Goal: Task Accomplishment & Management: Manage account settings

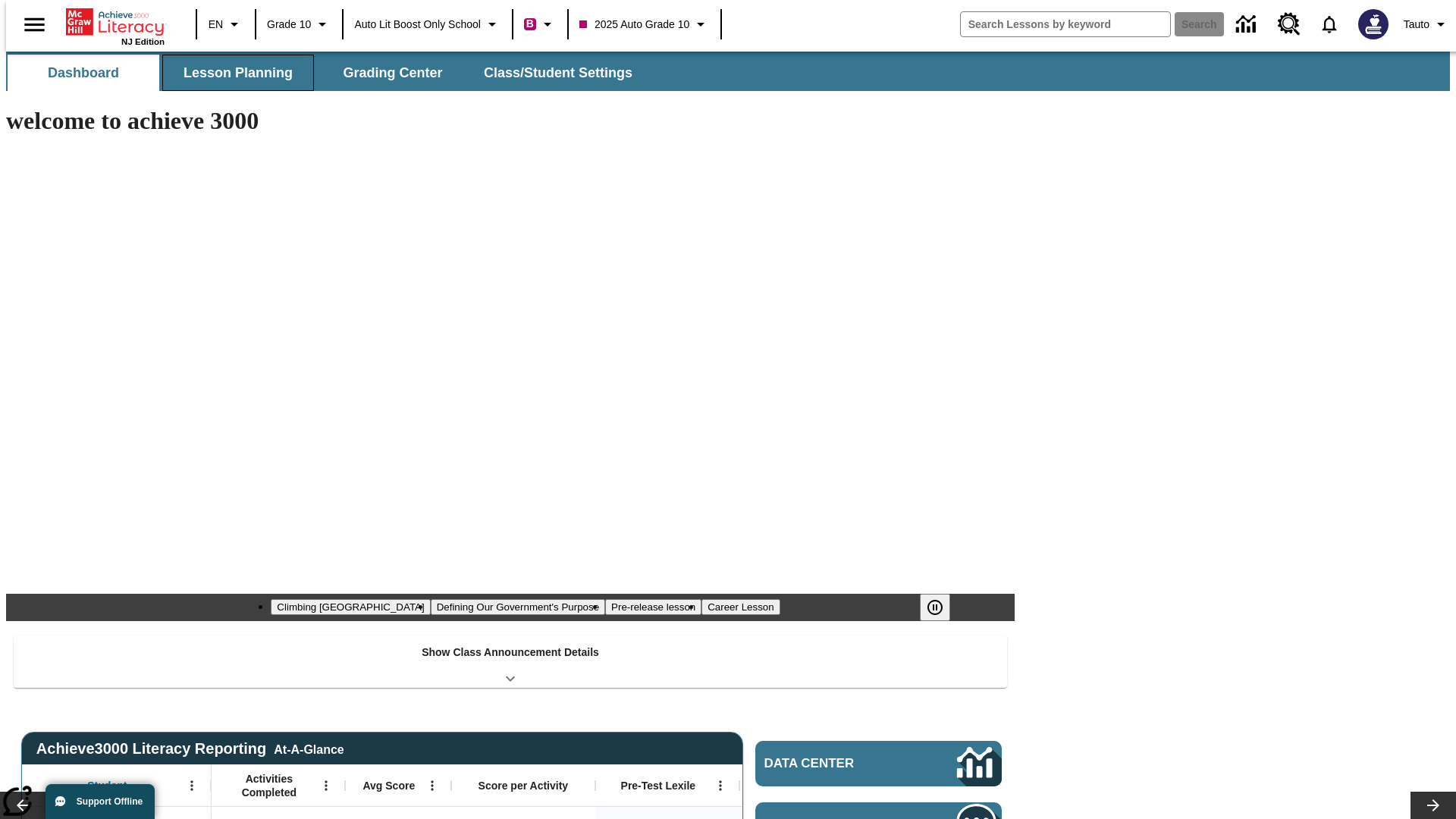
click at [232, 73] on button "Lesson Planning" at bounding box center [238, 72] width 152 height 36
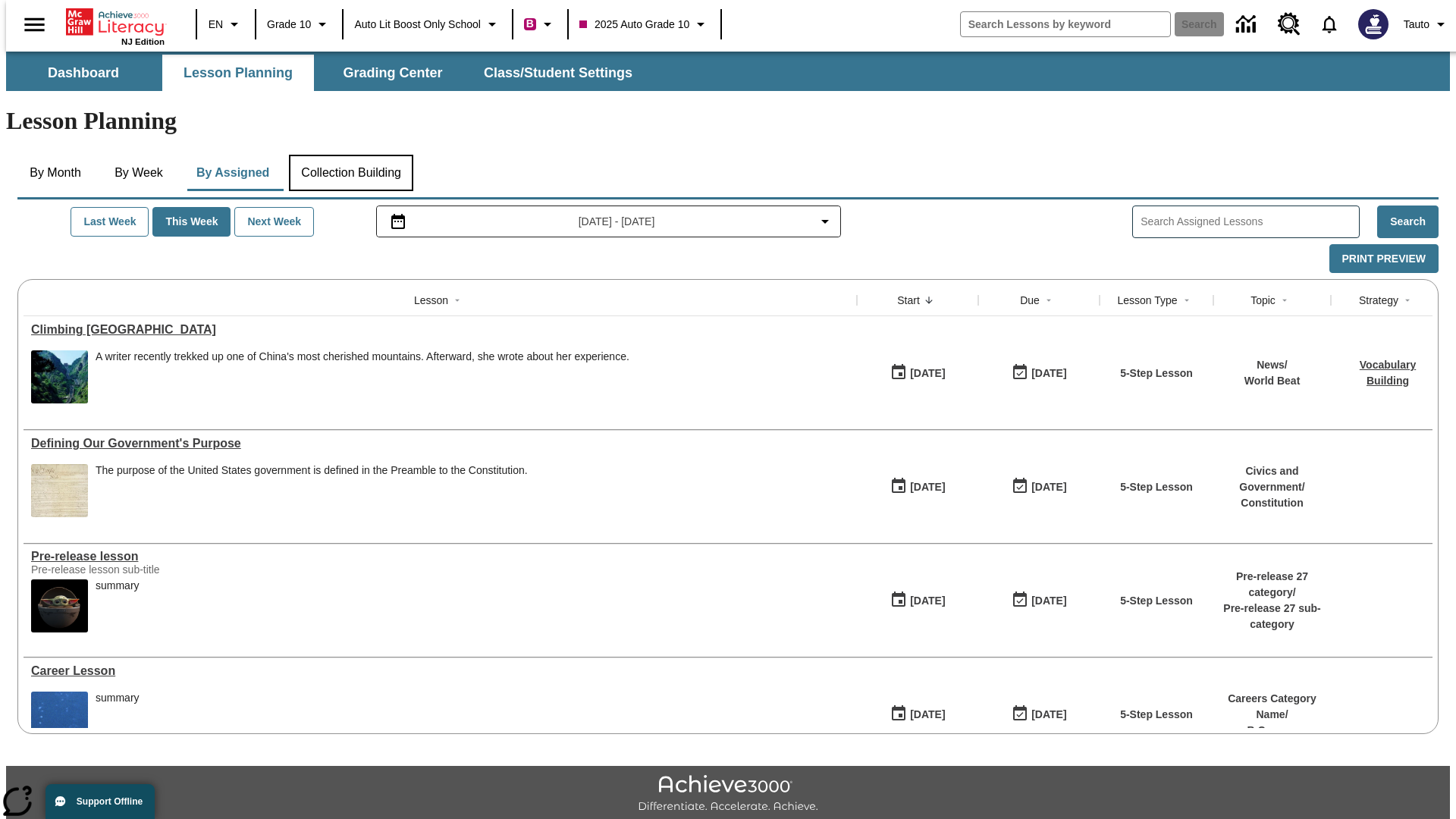
click at [350, 155] on button "Collection Building" at bounding box center [351, 172] width 124 height 36
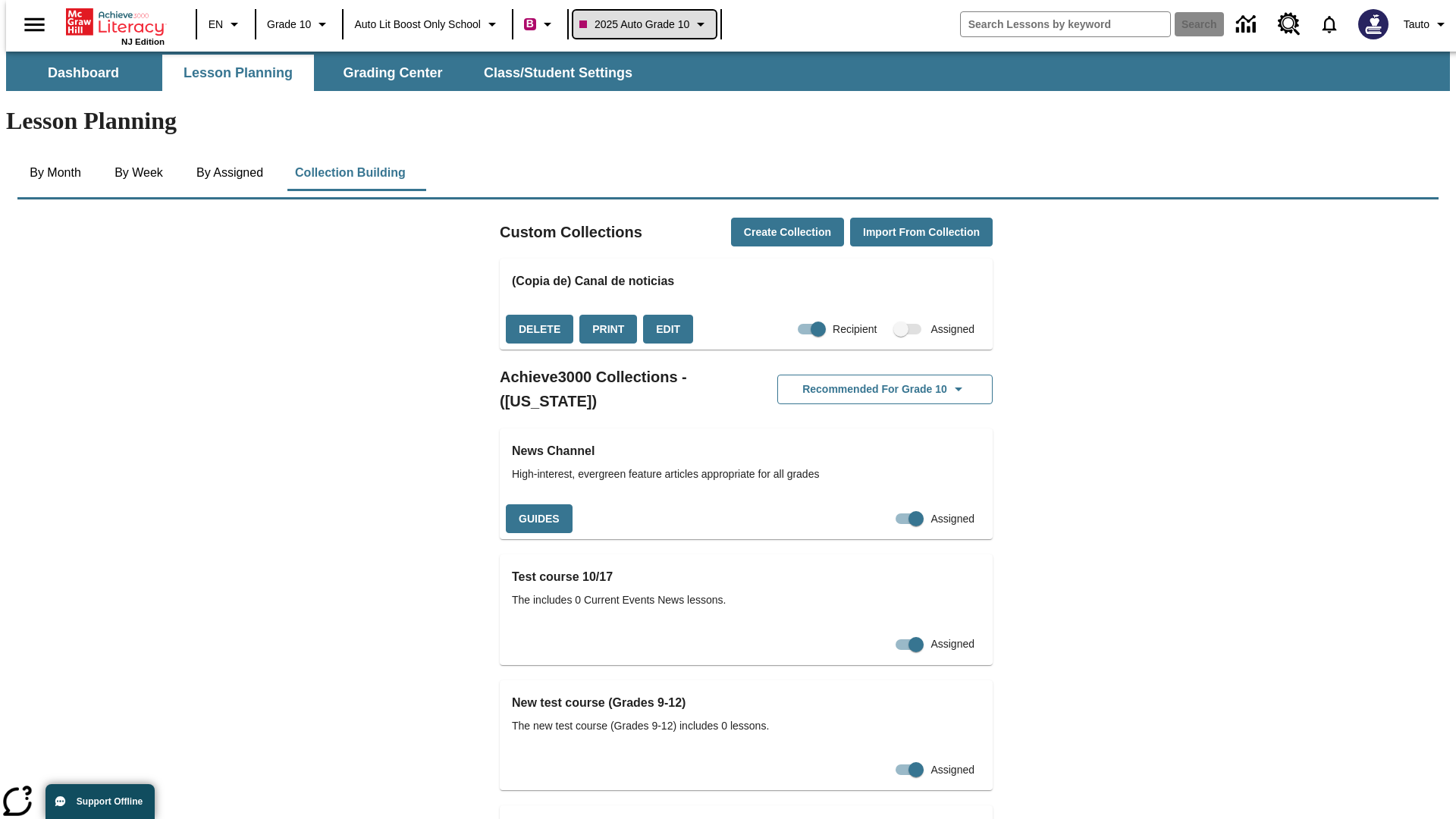
click at [649, 24] on span "2025 Auto Grade 10" at bounding box center [634, 25] width 110 height 16
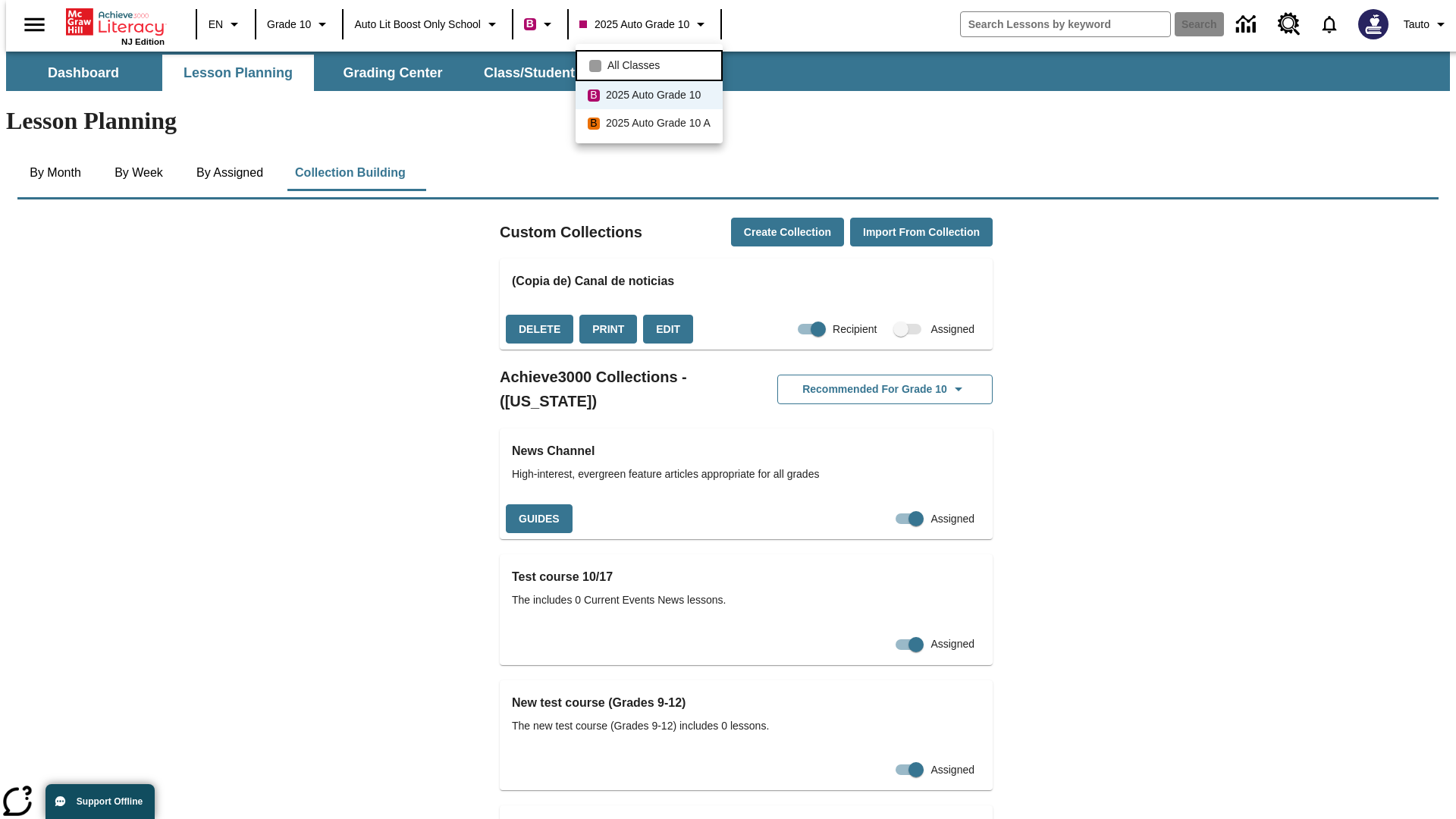
click at [651, 64] on span "All Classes" at bounding box center [633, 66] width 52 height 16
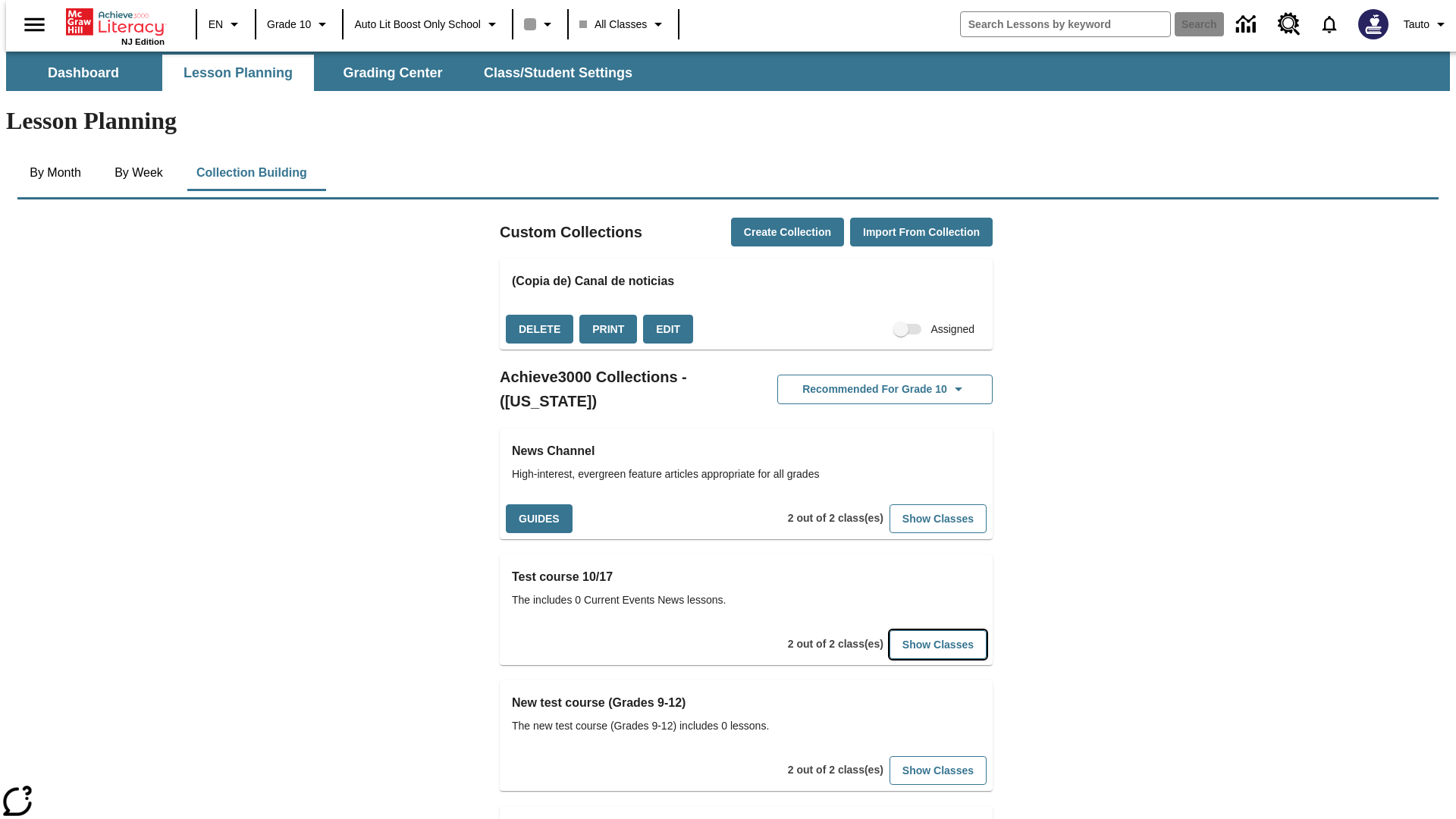
click at [915, 631] on button "Show Classes" at bounding box center [938, 645] width 97 height 29
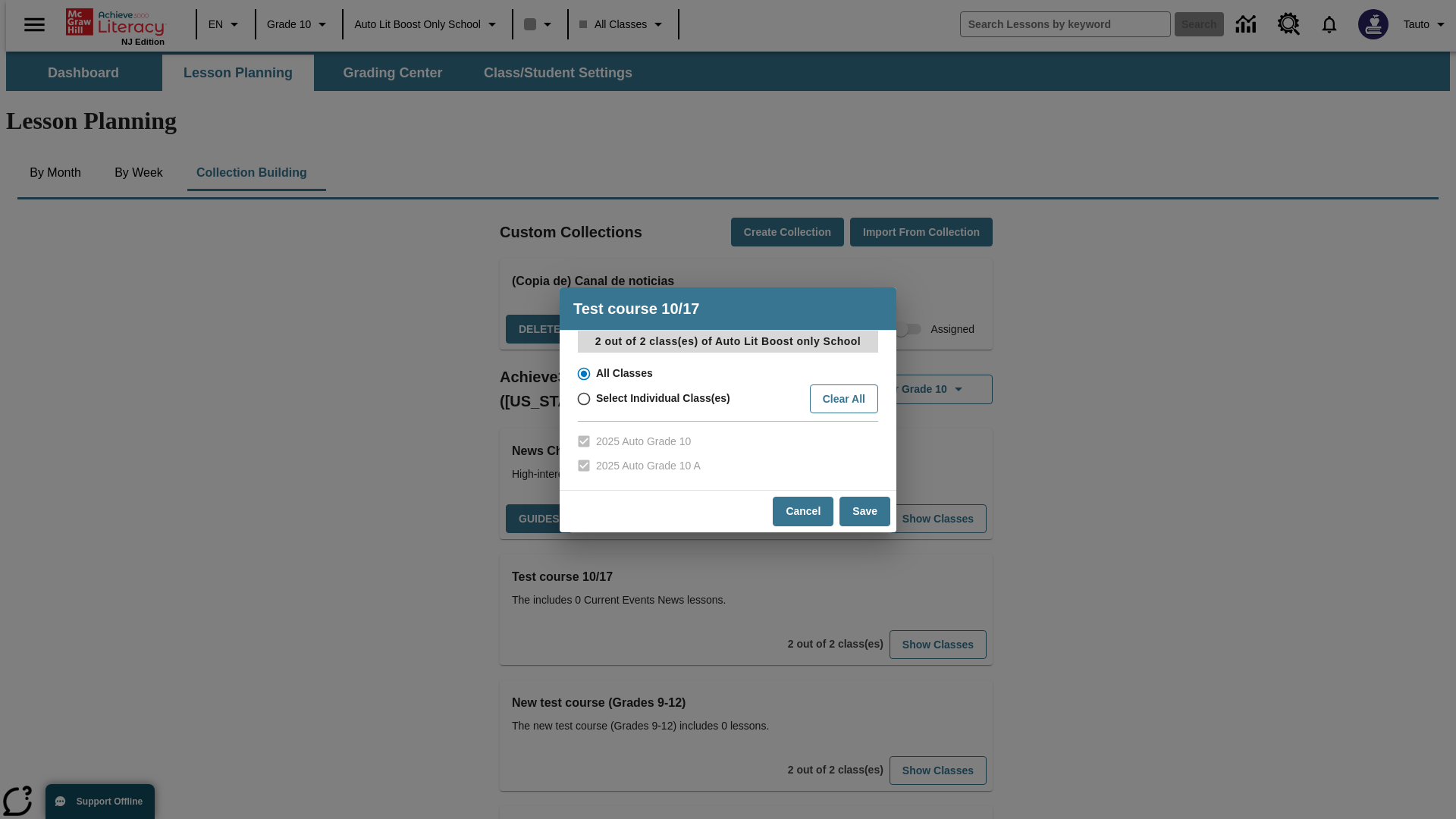
click at [583, 373] on input "All Classes" at bounding box center [583, 374] width 27 height 21
click at [804, 511] on button "Cancel" at bounding box center [803, 511] width 60 height 29
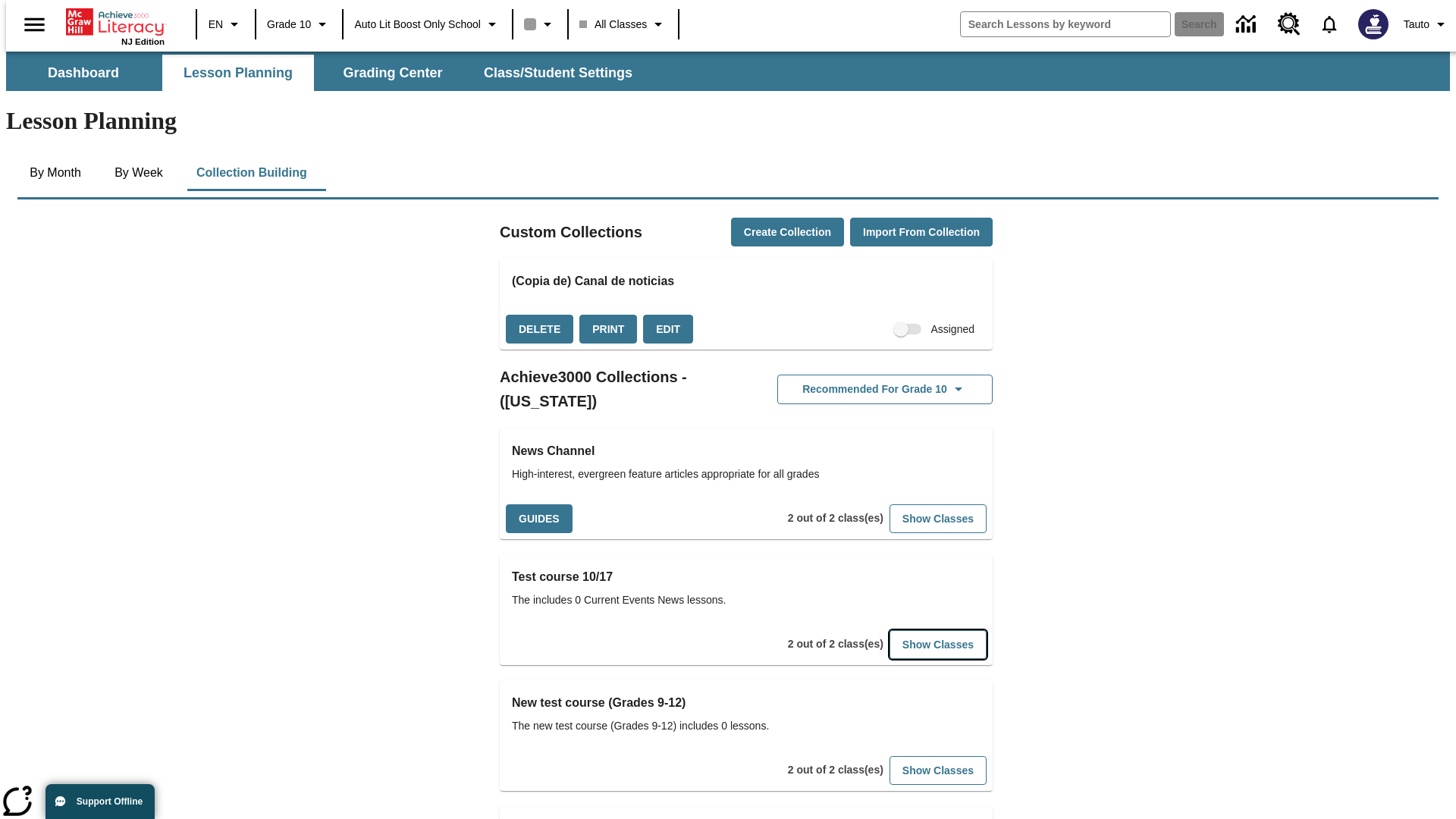
click at [915, 631] on button "Show Classes" at bounding box center [938, 645] width 97 height 29
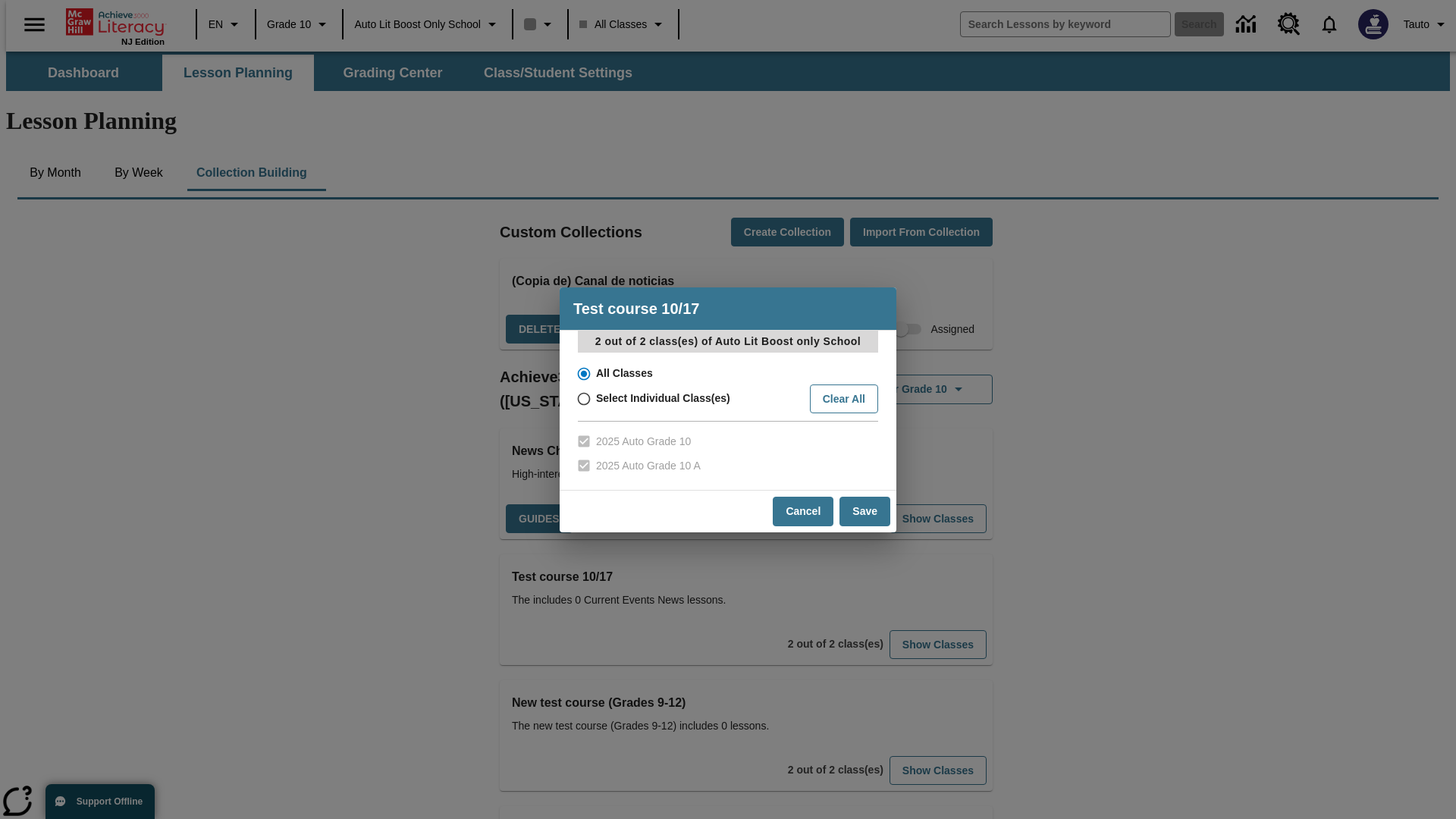
click at [583, 373] on input "All Classes" at bounding box center [583, 374] width 27 height 21
click at [865, 511] on button "Save" at bounding box center [864, 511] width 51 height 29
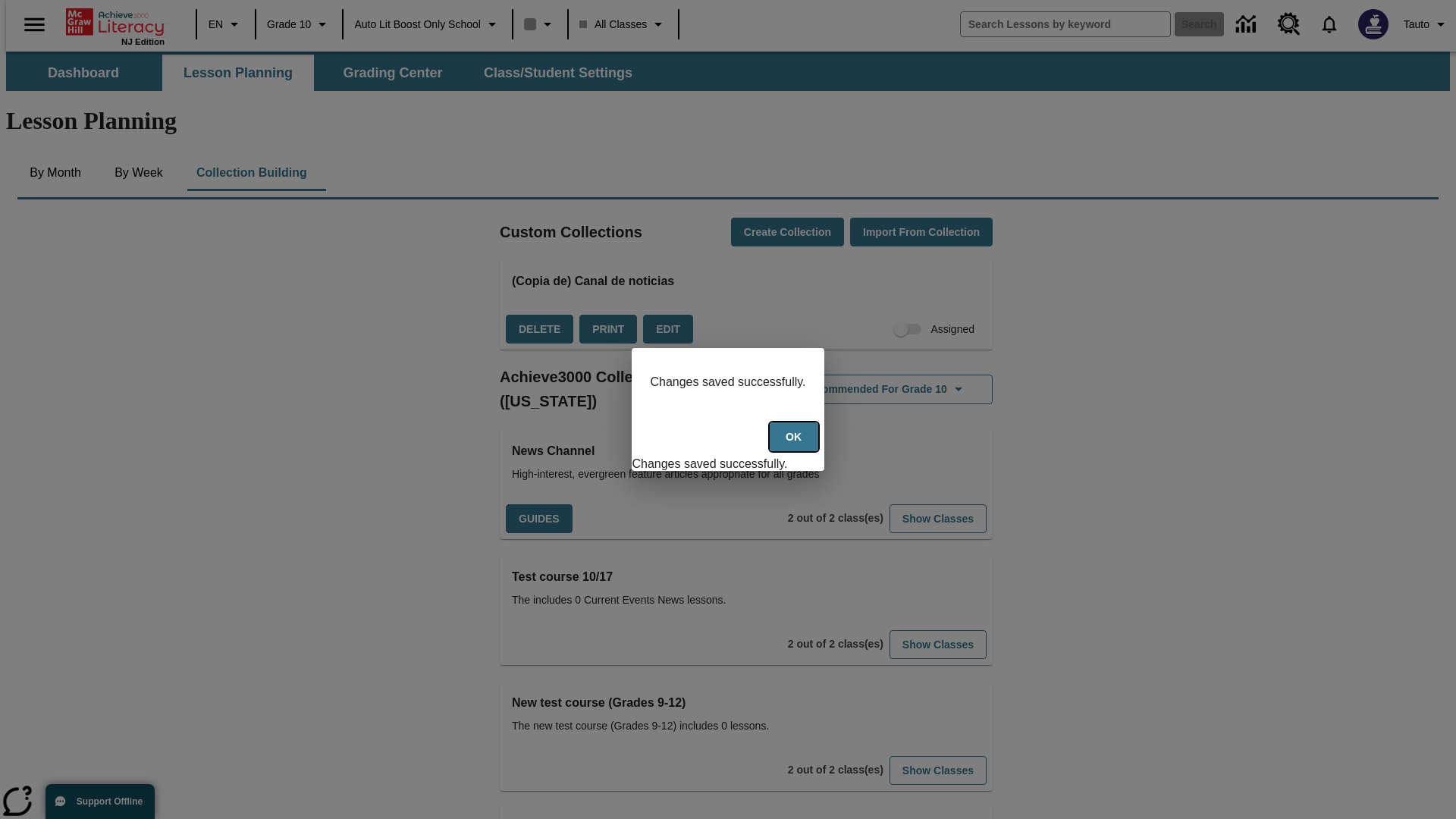
click at [796, 445] on button "Ok" at bounding box center [794, 437] width 49 height 29
